Goal: Find specific page/section: Locate a particular part of the current website

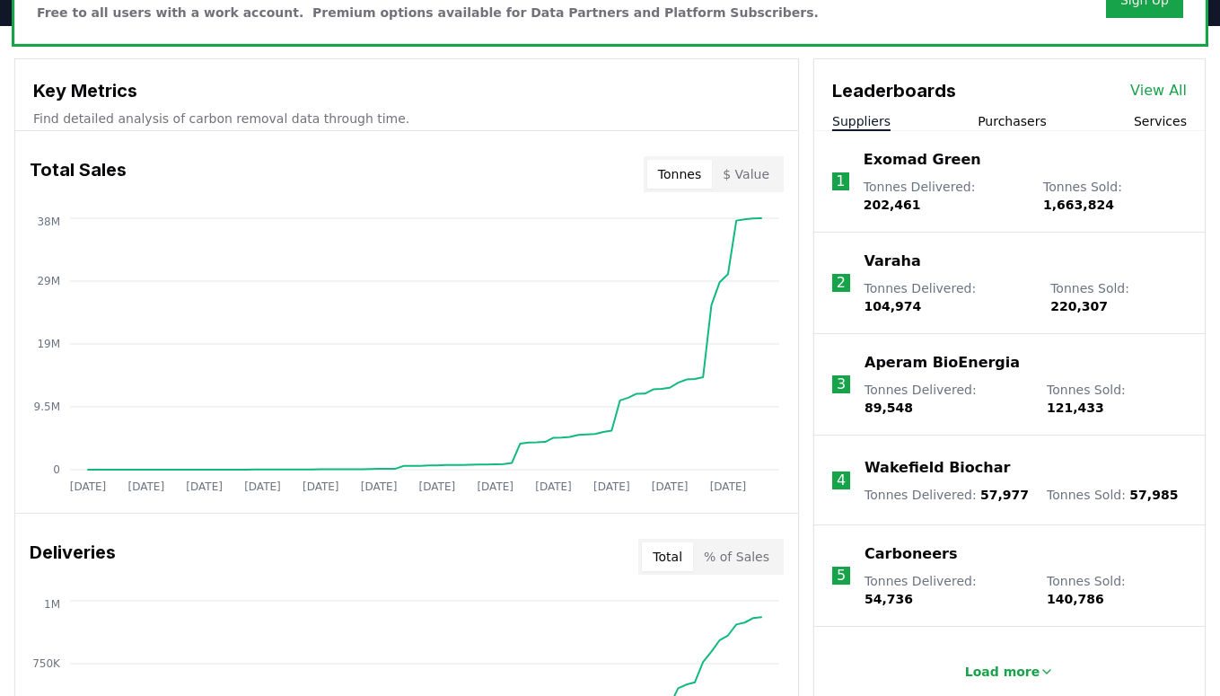
scroll to position [602, 0]
click at [1014, 662] on p "Load more" at bounding box center [1002, 671] width 75 height 18
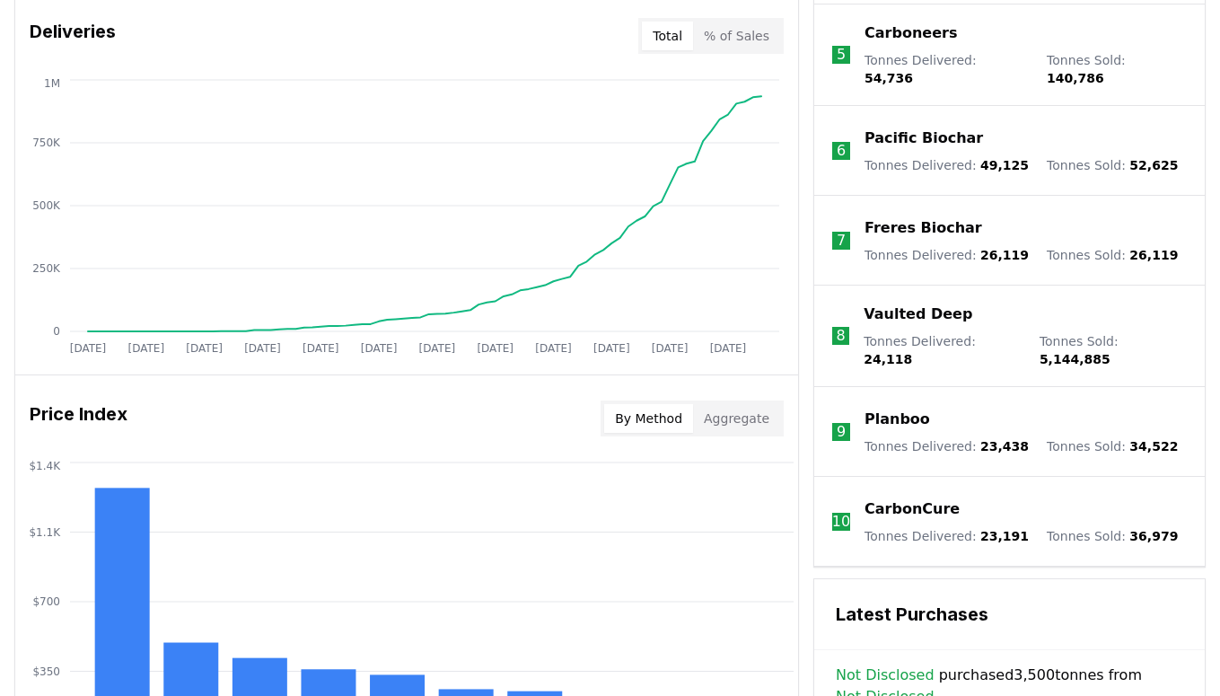
scroll to position [1127, 0]
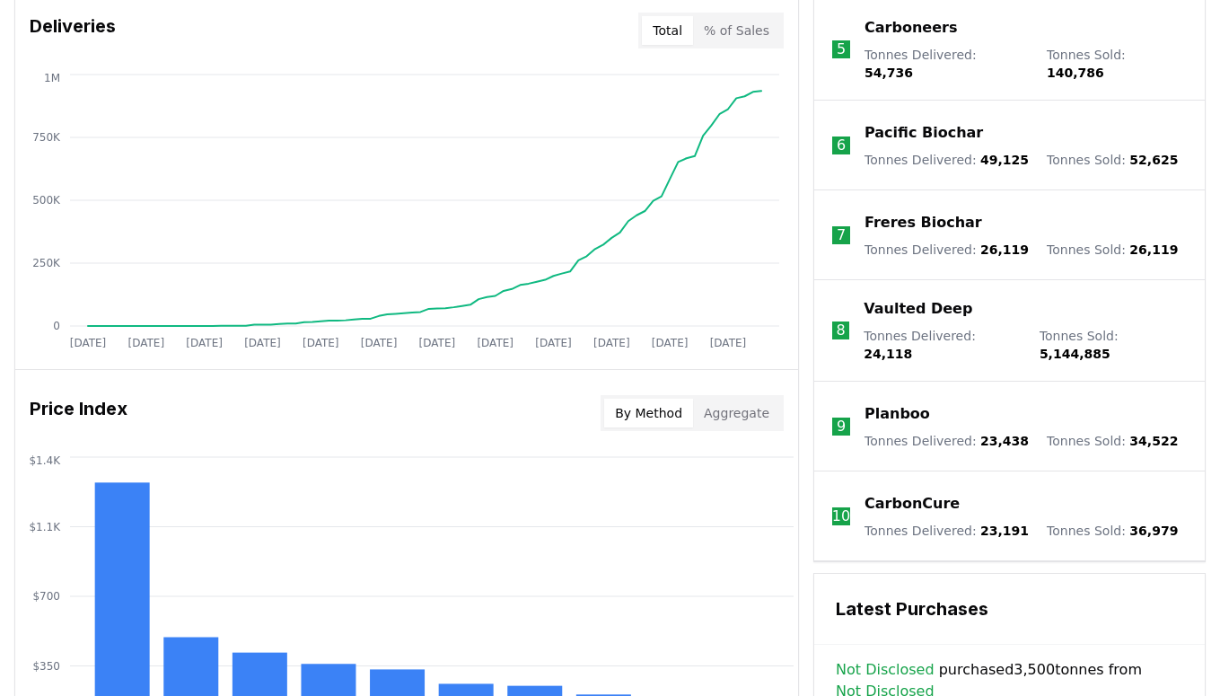
click at [912, 298] on p "Vaulted Deep" at bounding box center [918, 309] width 109 height 22
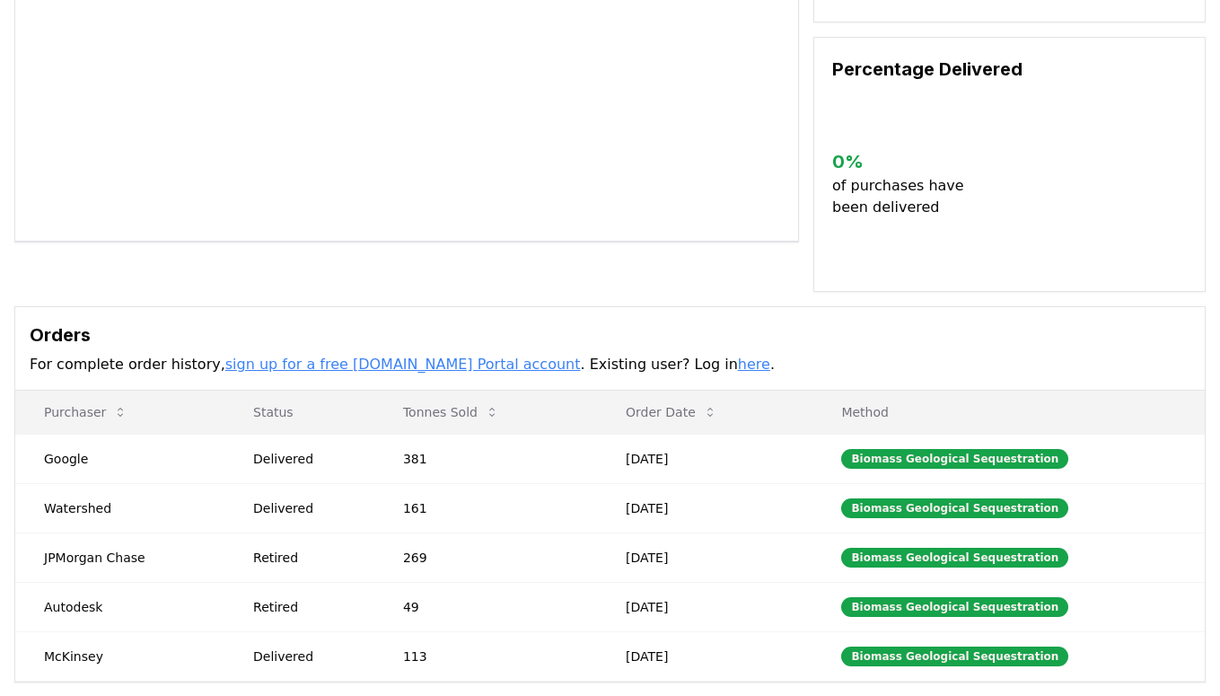
scroll to position [344, 0]
